Goal: Transaction & Acquisition: Purchase product/service

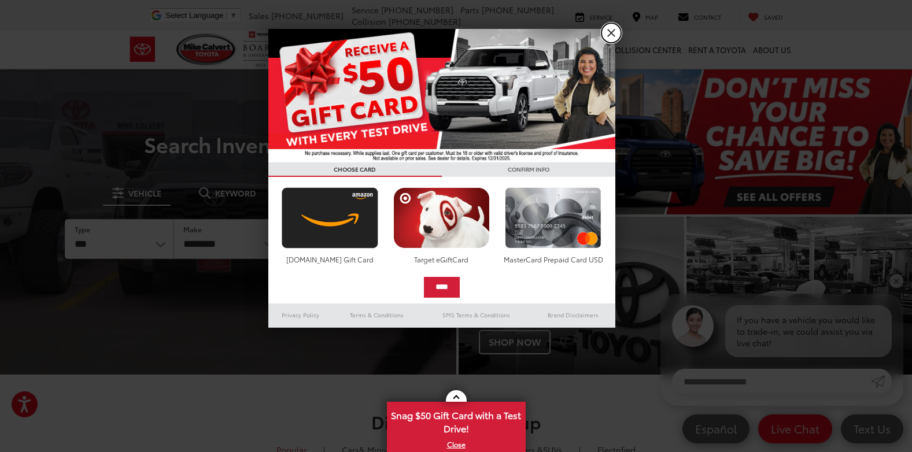
click at [608, 28] on link "X" at bounding box center [611, 33] width 20 height 20
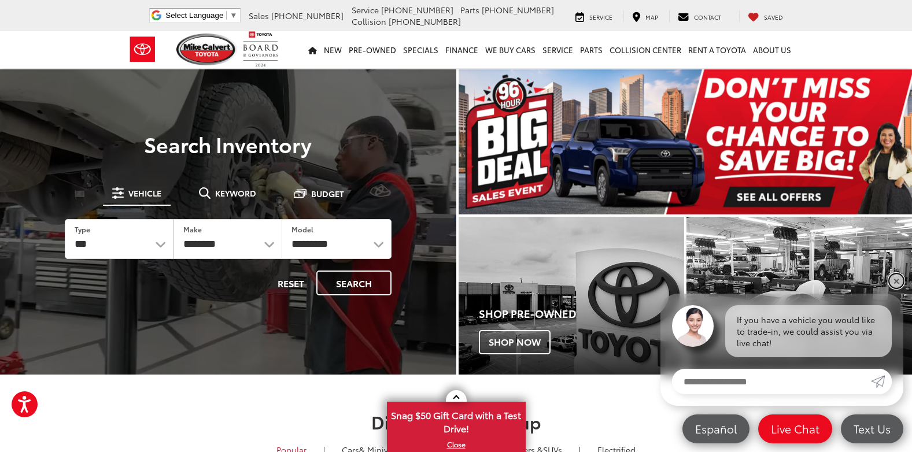
click at [897, 278] on link "✕" at bounding box center [896, 281] width 14 height 14
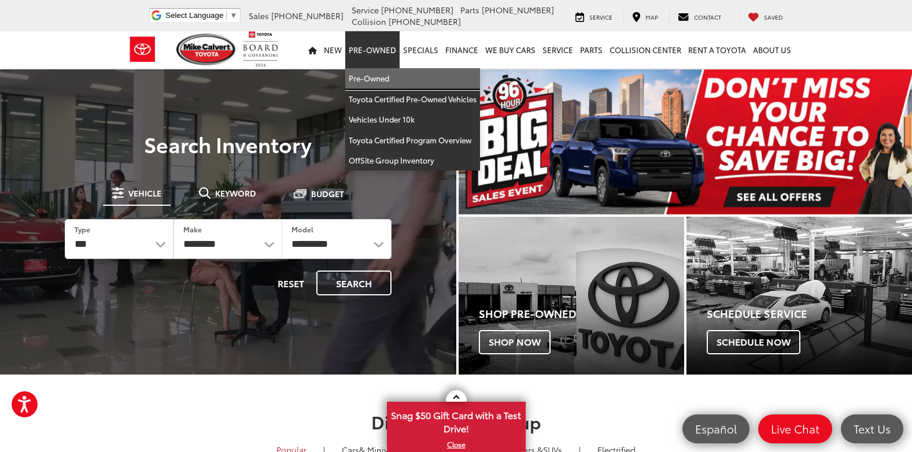
click at [371, 78] on link "Pre-Owned" at bounding box center [412, 78] width 135 height 21
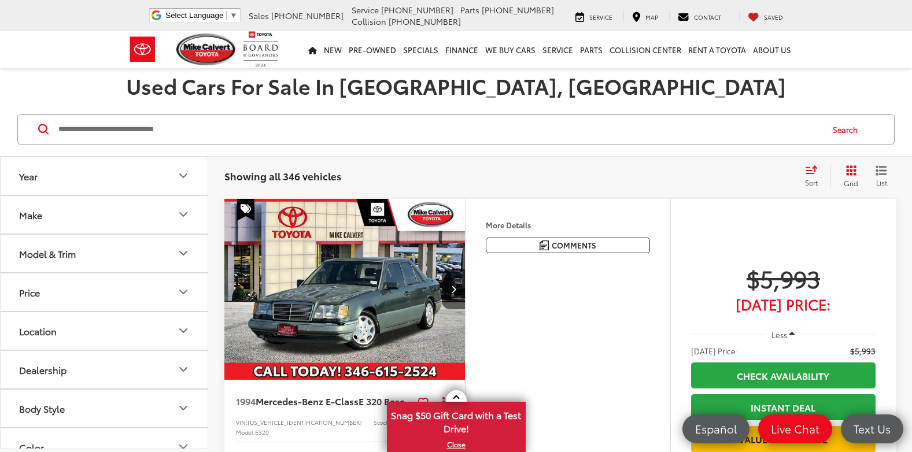
click at [807, 183] on span "Sort" at bounding box center [811, 183] width 13 height 10
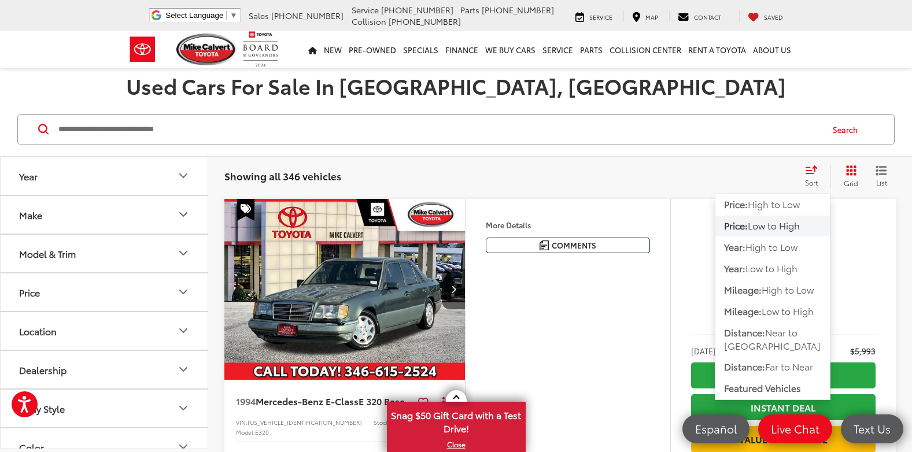
click at [763, 224] on span "Low to High" at bounding box center [774, 225] width 52 height 13
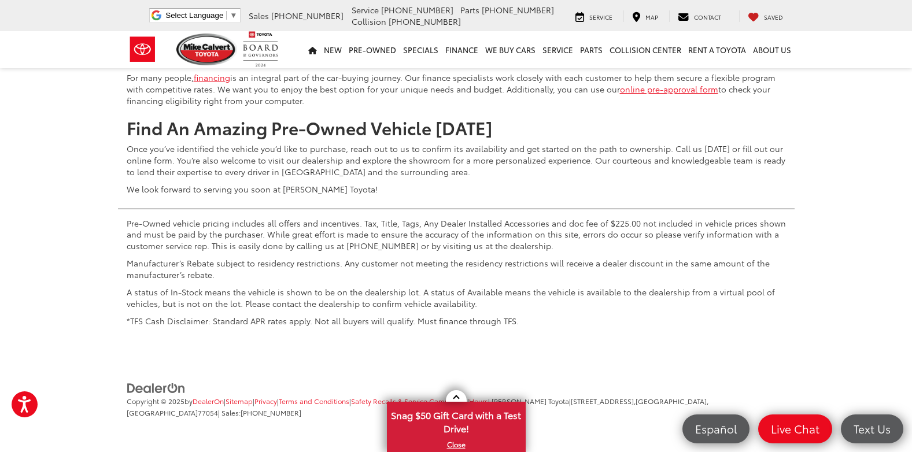
scroll to position [4915, 0]
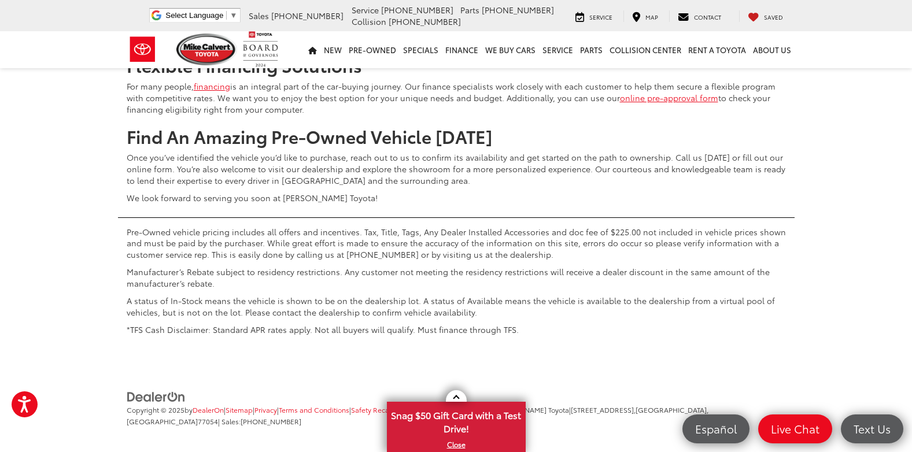
scroll to position [4776, 0]
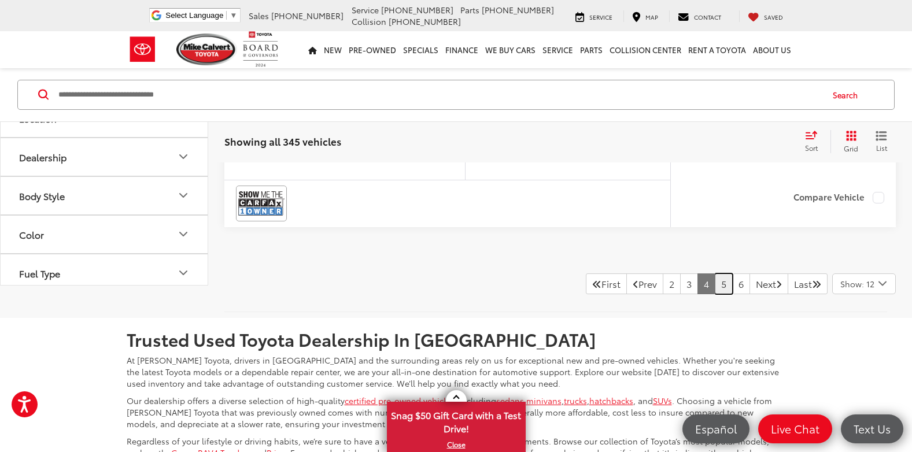
scroll to position [8, 0]
click at [176, 28] on button "Make" at bounding box center [105, 9] width 208 height 38
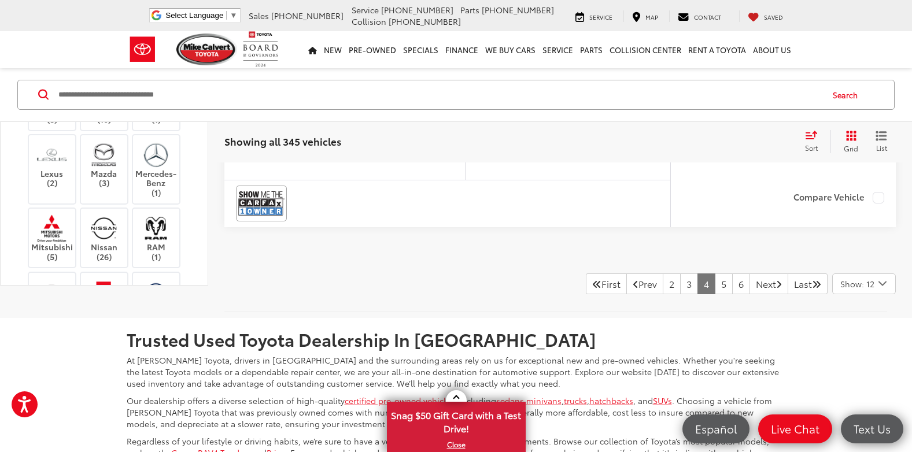
scroll to position [181, 0]
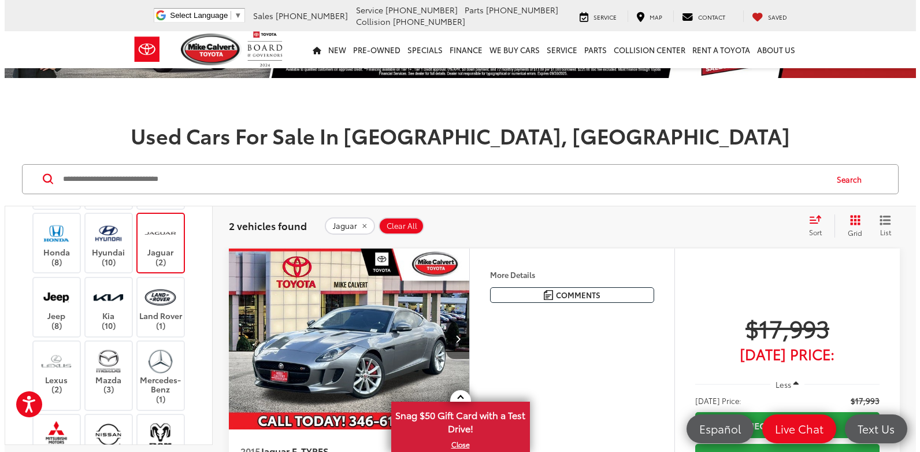
scroll to position [77, 0]
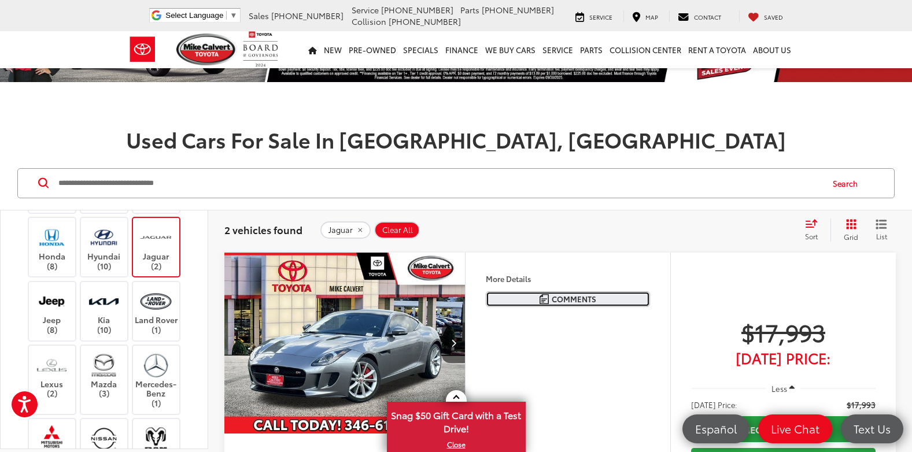
click at [563, 301] on span "Comments" at bounding box center [574, 299] width 45 height 11
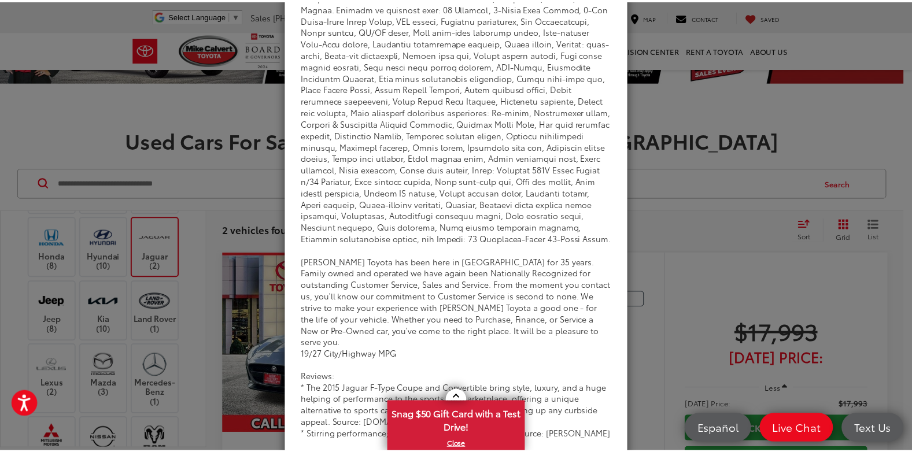
scroll to position [0, 0]
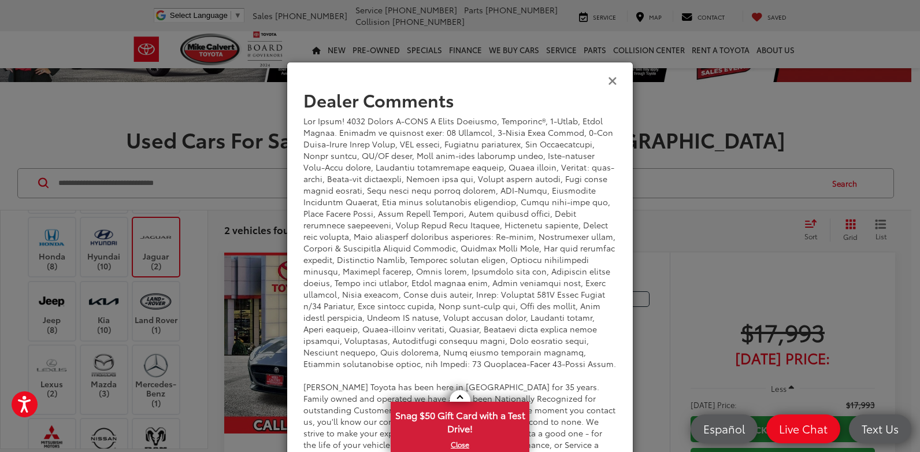
click at [608, 75] on icon "Close" at bounding box center [612, 80] width 9 height 12
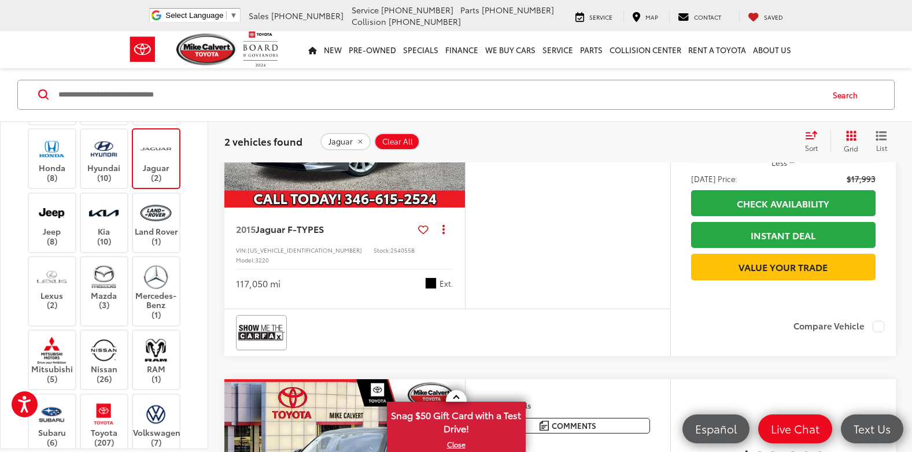
scroll to position [316, 0]
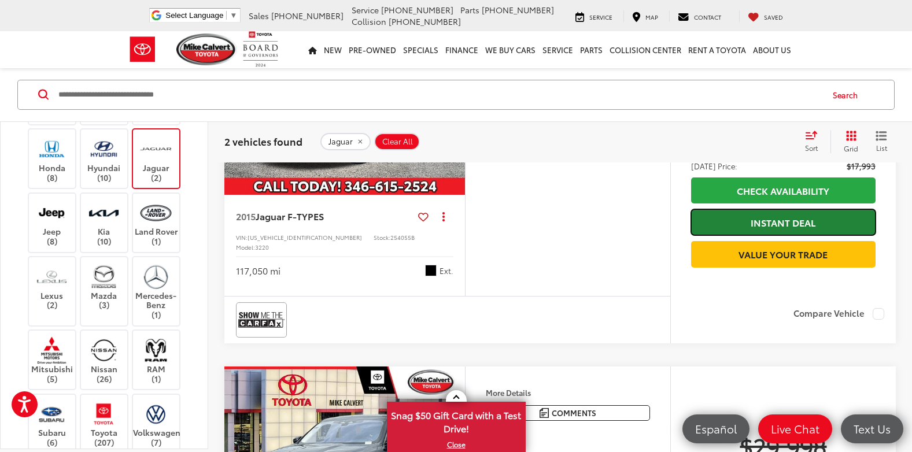
click at [774, 223] on link "Instant Deal" at bounding box center [783, 222] width 184 height 26
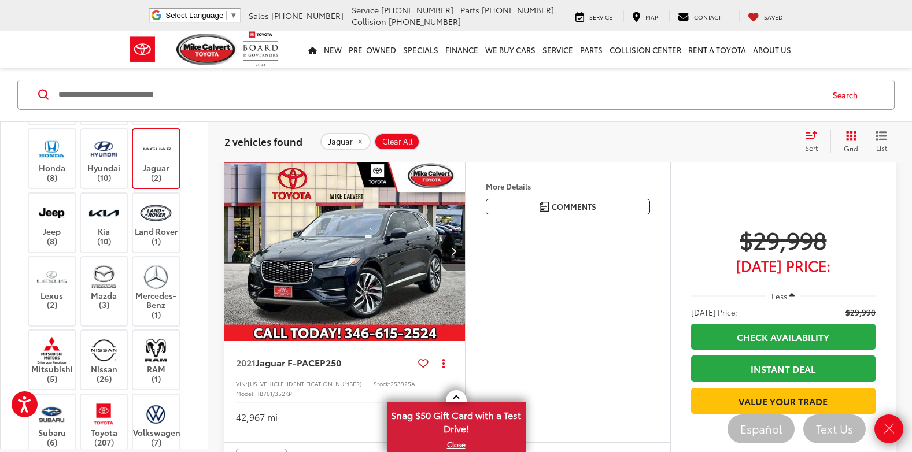
scroll to position [524, 0]
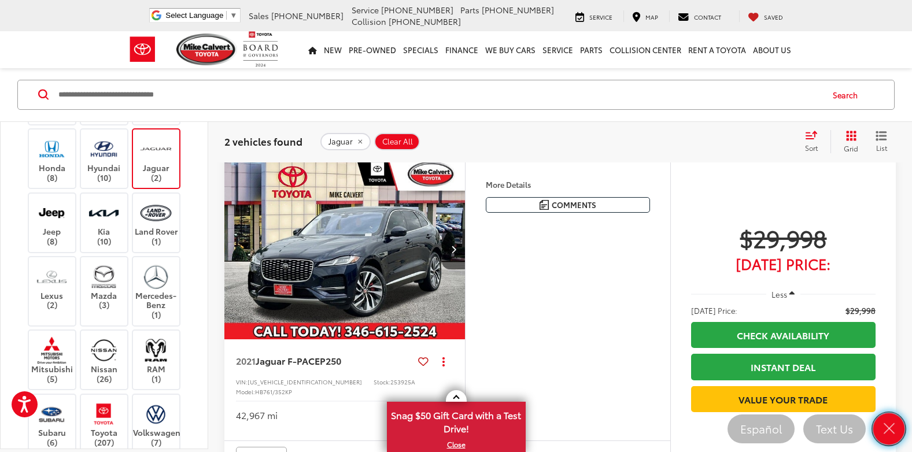
click at [888, 420] on link "Close" at bounding box center [889, 429] width 32 height 32
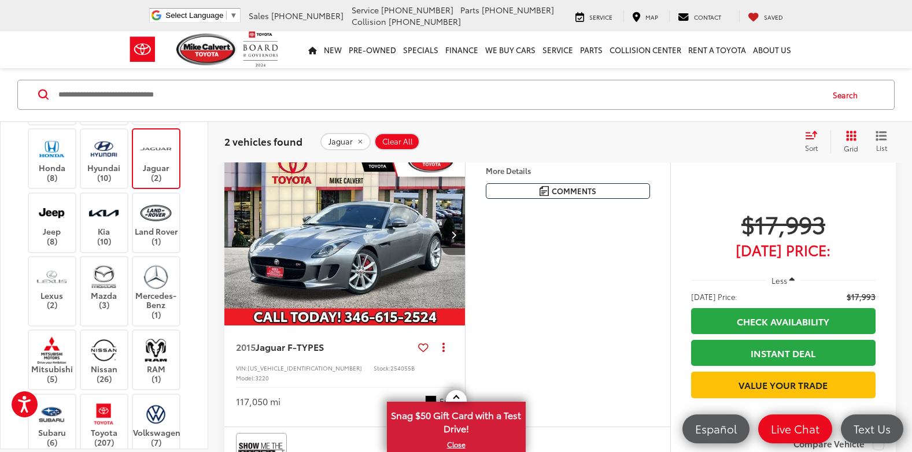
scroll to position [150, 0]
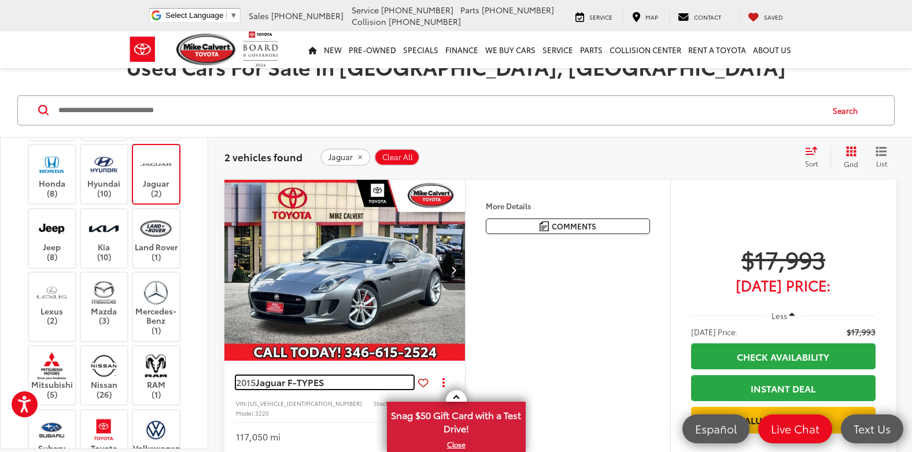
click at [303, 382] on span "Jaguar F-TYPE" at bounding box center [287, 381] width 63 height 13
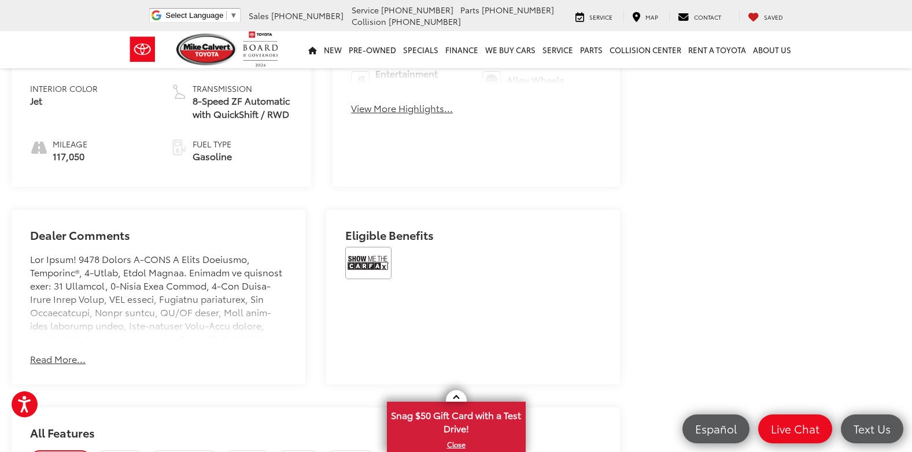
scroll to position [640, 0]
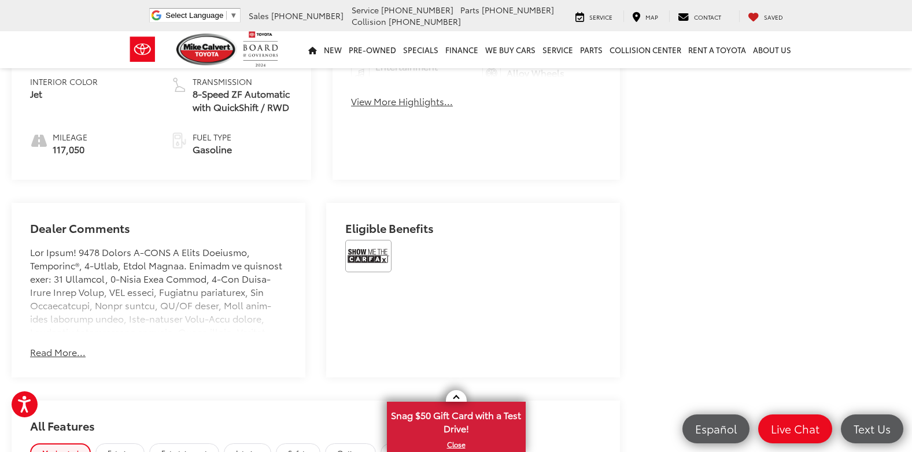
click at [68, 346] on button "Read More..." at bounding box center [58, 352] width 56 height 13
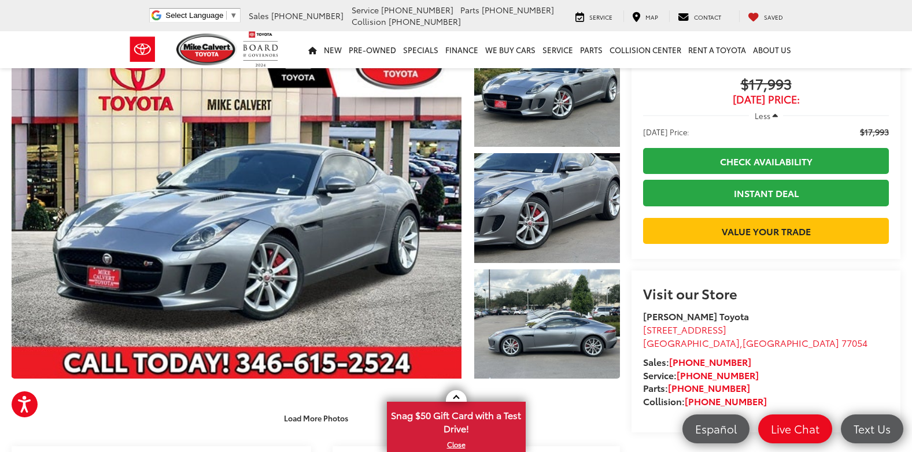
scroll to position [0, 0]
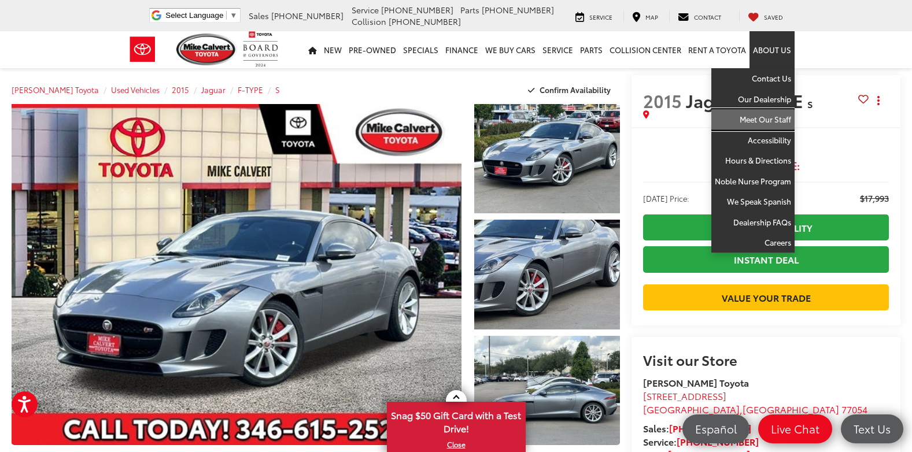
click at [762, 118] on link "Meet Our Staff" at bounding box center [752, 119] width 83 height 21
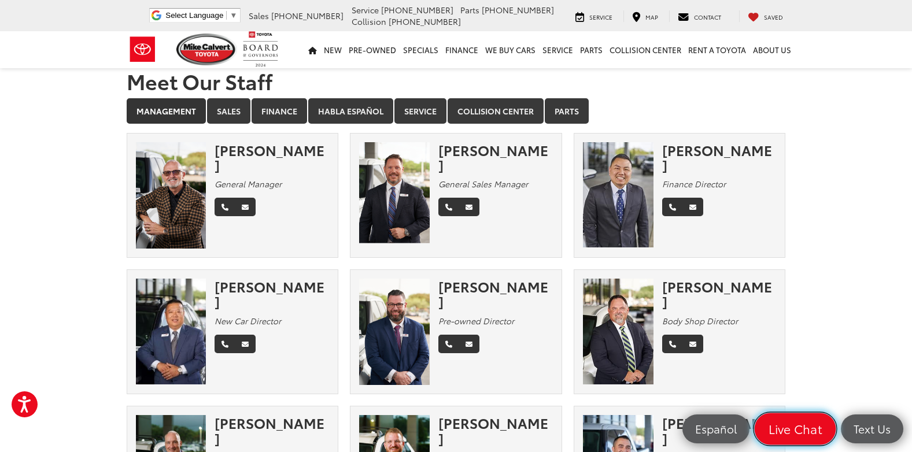
click at [807, 421] on span "Live Chat" at bounding box center [795, 429] width 66 height 16
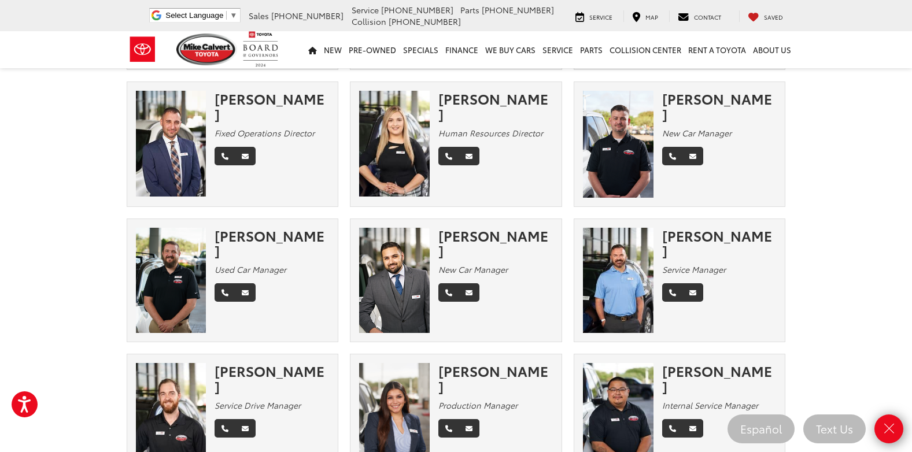
scroll to position [451, 0]
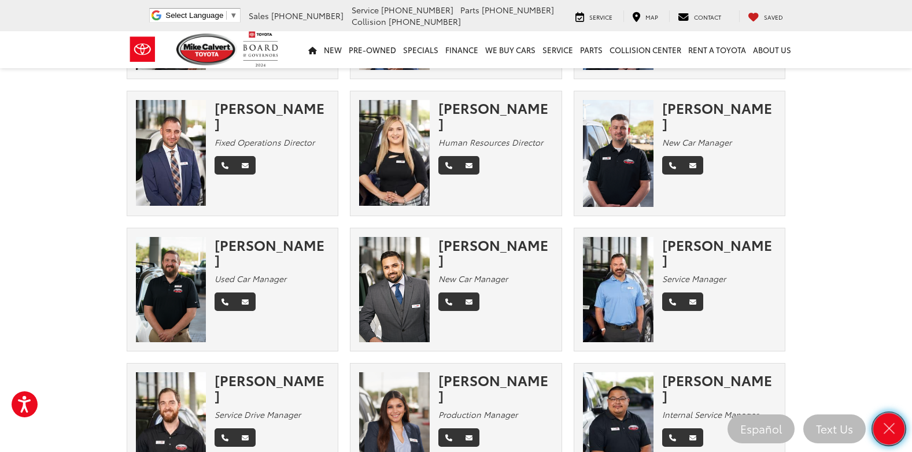
click at [889, 431] on icon "Close" at bounding box center [889, 429] width 16 height 16
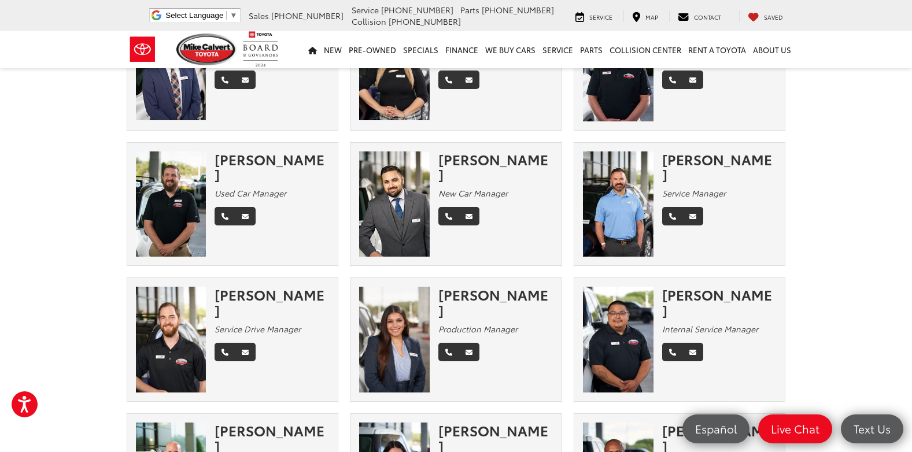
scroll to position [536, 0]
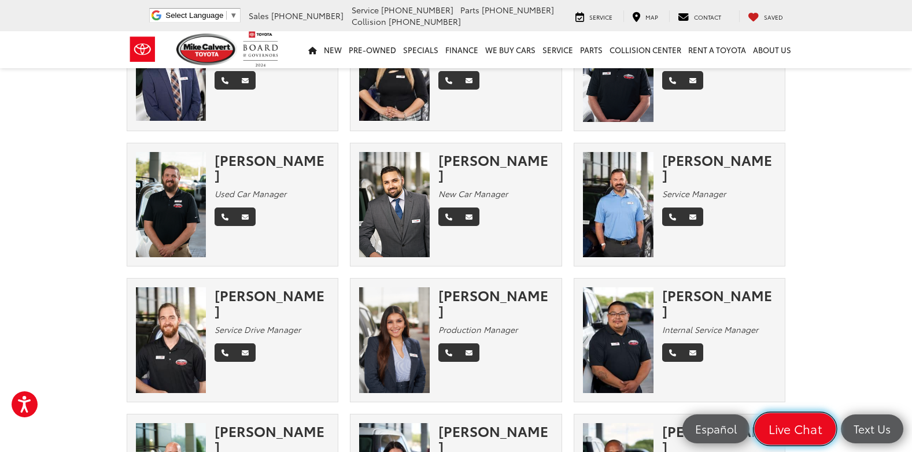
click at [796, 430] on span "Live Chat" at bounding box center [795, 429] width 66 height 16
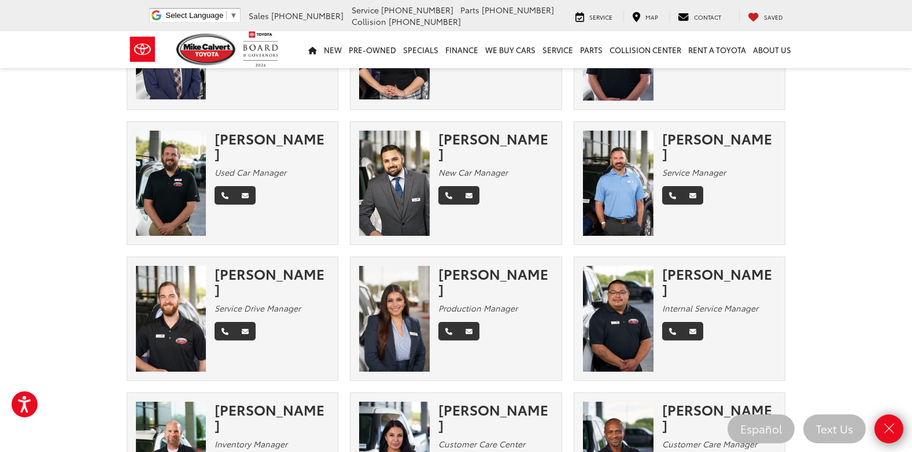
scroll to position [563, 0]
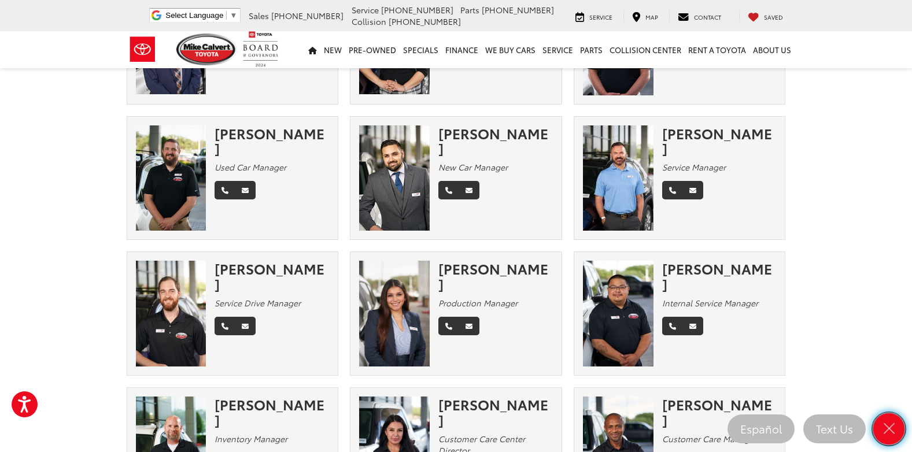
click at [883, 425] on icon "Close" at bounding box center [889, 429] width 16 height 16
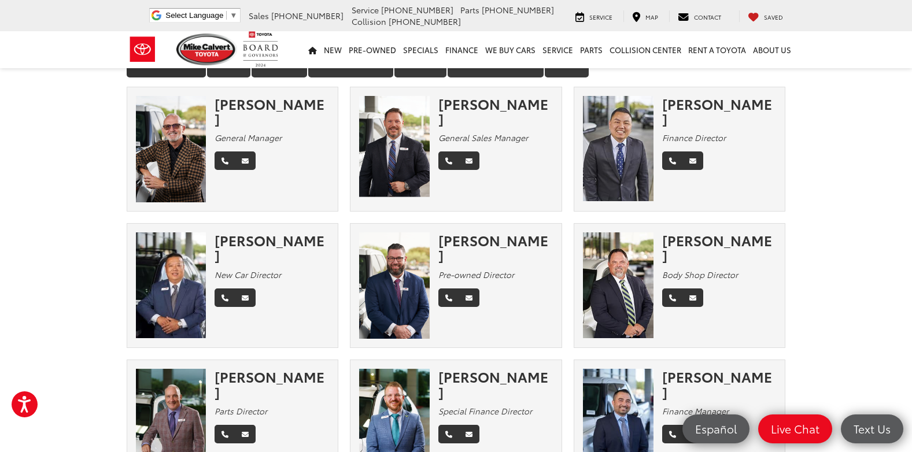
scroll to position [0, 0]
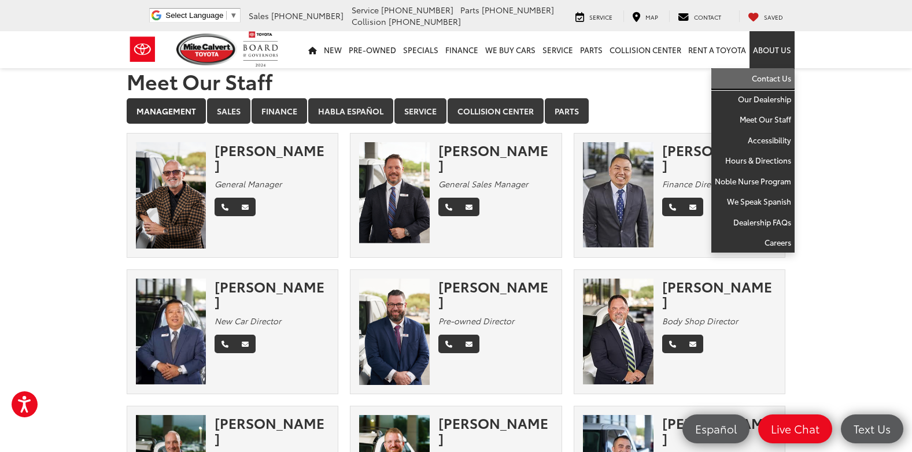
click at [768, 79] on link "Contact Us" at bounding box center [752, 78] width 83 height 21
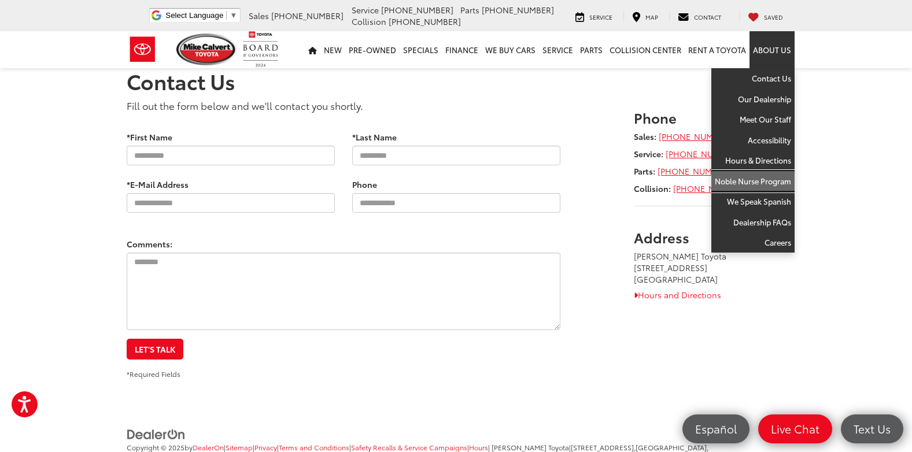
click at [726, 184] on link "Noble Nurse Program" at bounding box center [752, 181] width 83 height 21
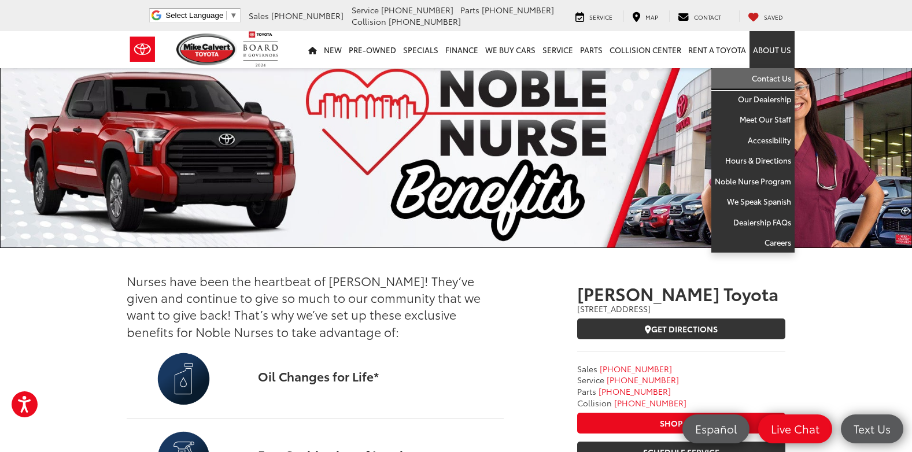
click at [762, 77] on link "Contact Us" at bounding box center [752, 78] width 83 height 21
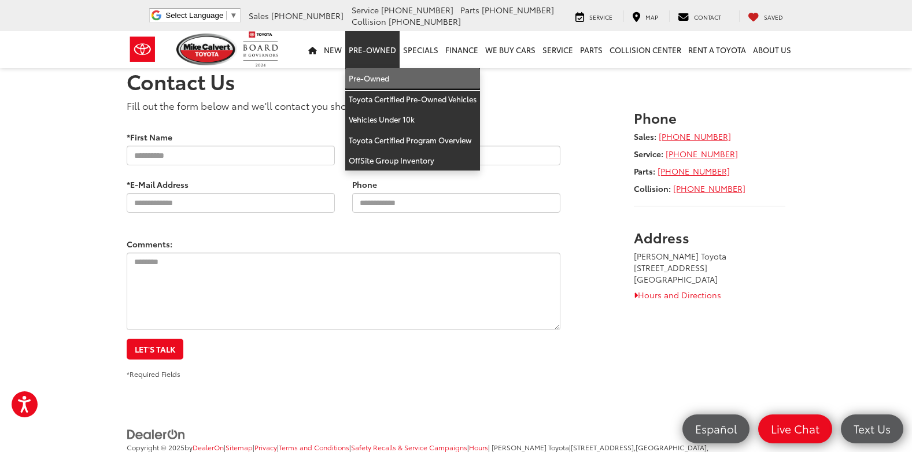
drag, startPoint x: 375, startPoint y: 84, endPoint x: 709, endPoint y: 145, distance: 339.1
click at [375, 84] on link "Pre-Owned" at bounding box center [412, 78] width 135 height 21
